Goal: Navigation & Orientation: Find specific page/section

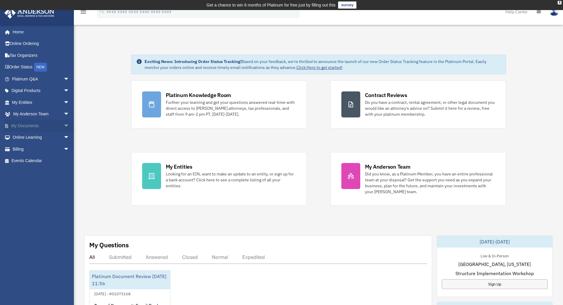
click at [64, 127] on span "arrow_drop_down" at bounding box center [70, 126] width 12 height 12
click at [64, 115] on span "arrow_drop_down" at bounding box center [70, 114] width 12 height 12
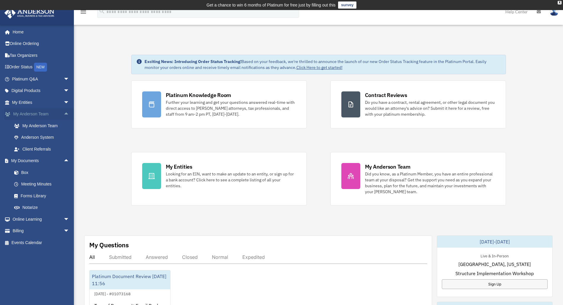
click at [64, 115] on span "arrow_drop_up" at bounding box center [70, 114] width 12 height 12
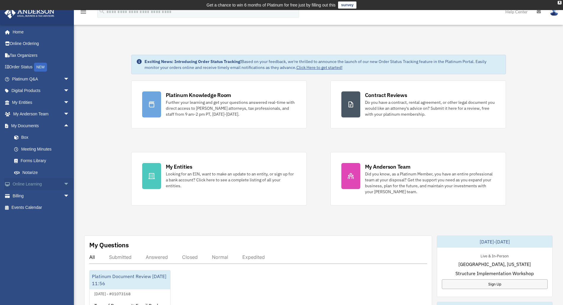
click at [64, 184] on span "arrow_drop_down" at bounding box center [70, 184] width 12 height 12
click at [64, 114] on span "arrow_drop_down" at bounding box center [70, 114] width 12 height 12
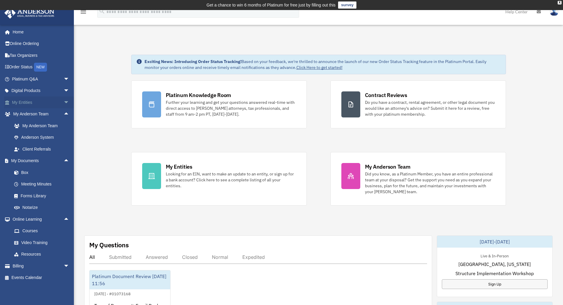
click at [64, 105] on span "arrow_drop_down" at bounding box center [70, 102] width 12 height 12
click at [40, 161] on link "My Blueprint" at bounding box center [43, 161] width 70 height 12
